Goal: Check status: Check status

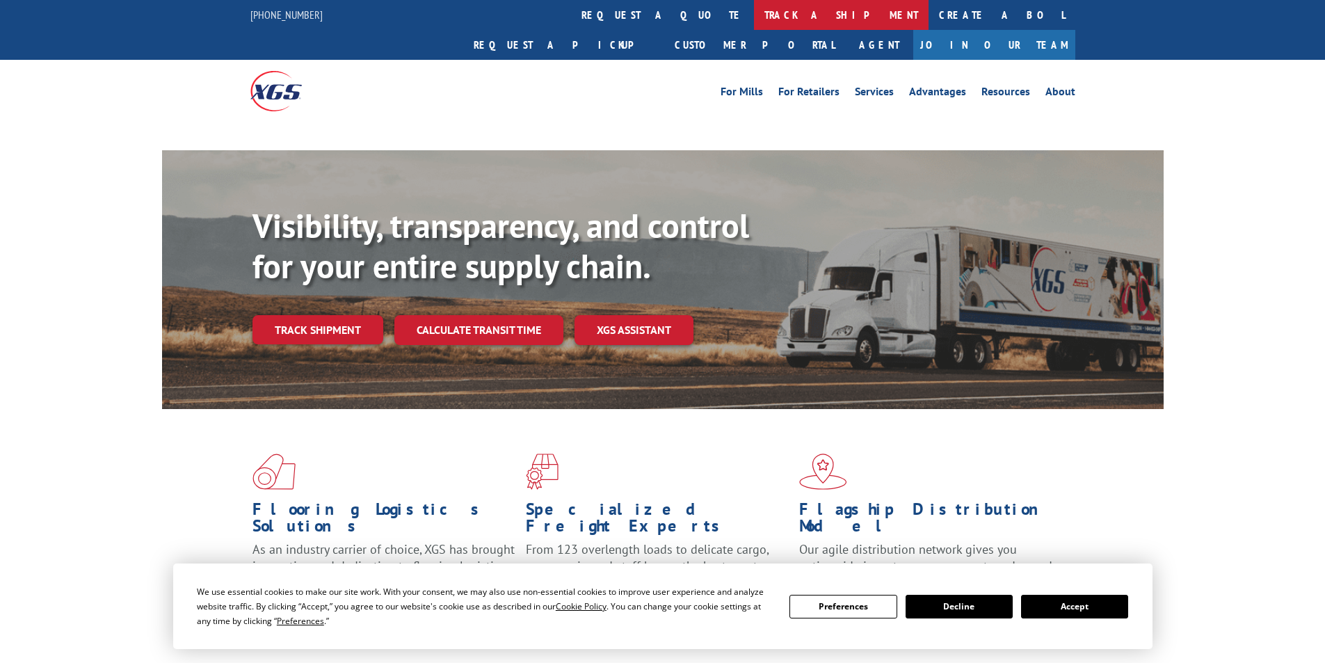
click at [754, 13] on link "track a shipment" at bounding box center [841, 15] width 175 height 30
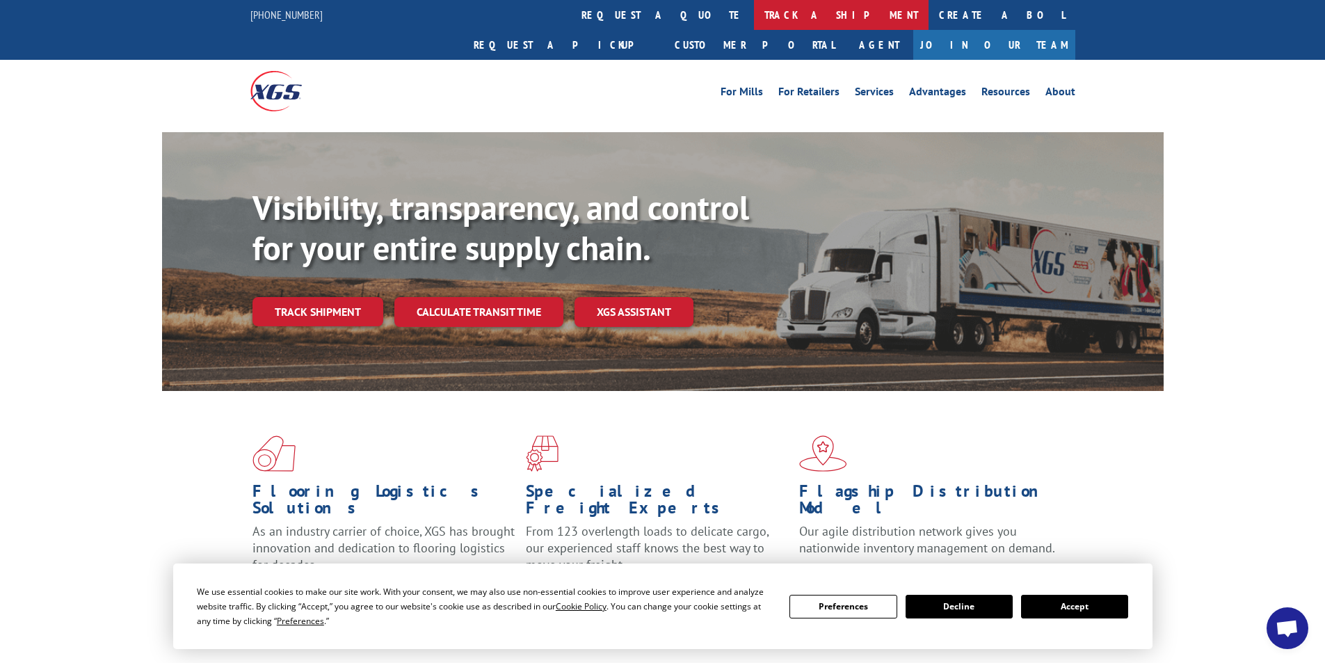
click at [754, 15] on link "track a shipment" at bounding box center [841, 15] width 175 height 30
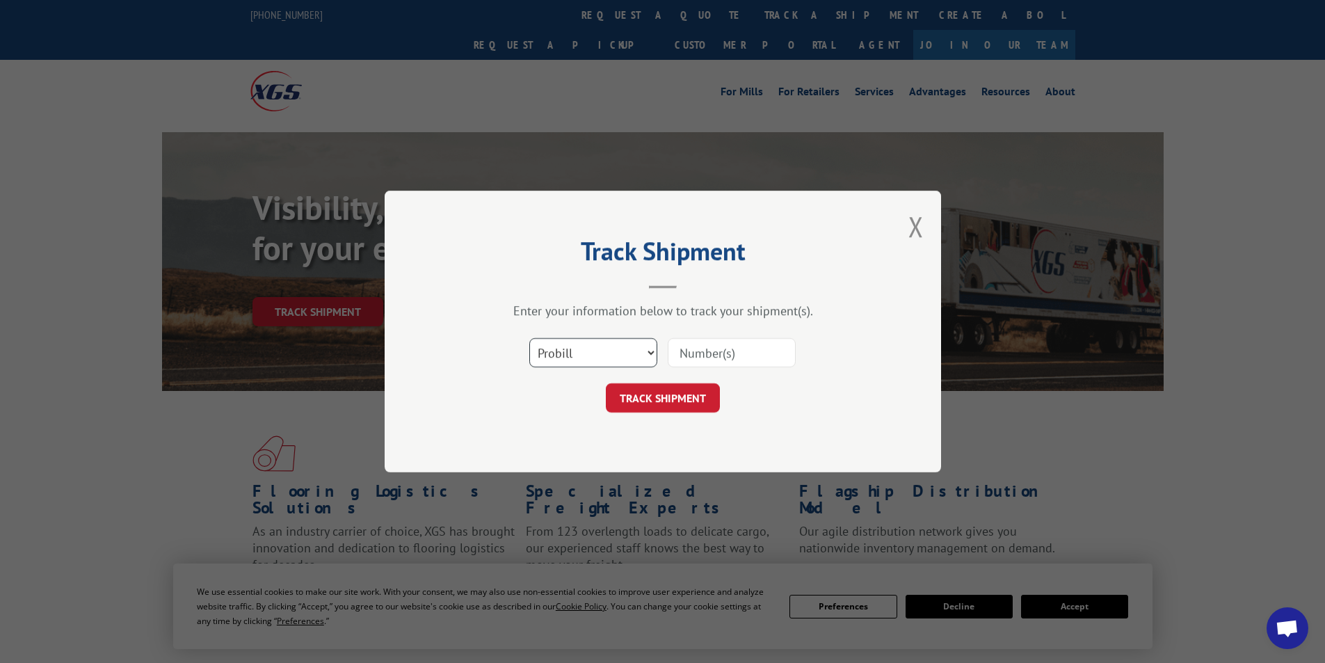
click at [582, 349] on select "Select category... Probill BOL PO" at bounding box center [593, 352] width 128 height 29
select select "bol"
click at [529, 338] on select "Select category... Probill BOL PO" at bounding box center [593, 352] width 128 height 29
click at [711, 357] on input at bounding box center [732, 352] width 128 height 29
paste input "15095535"
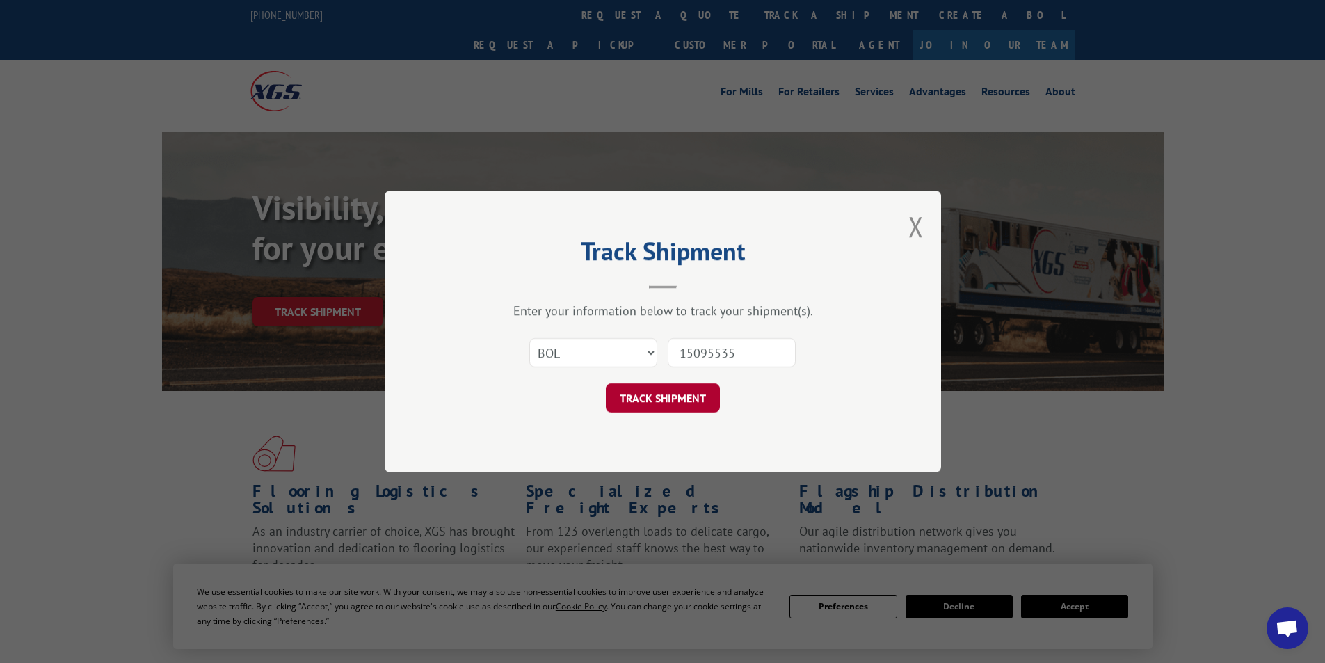
type input "15095535"
click at [680, 399] on button "TRACK SHIPMENT" at bounding box center [663, 397] width 114 height 29
